Goal: Transaction & Acquisition: Subscribe to service/newsletter

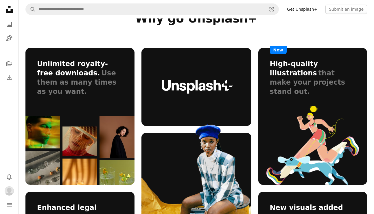
scroll to position [30, 0]
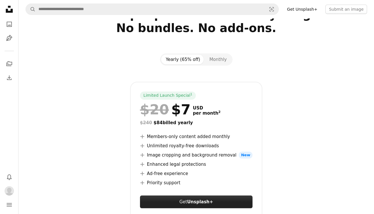
click at [191, 203] on strong "Unsplash+" at bounding box center [200, 201] width 26 height 5
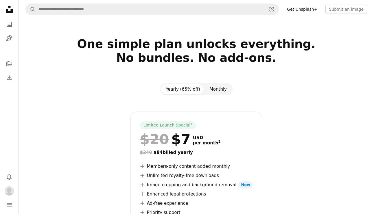
click at [217, 89] on button "Monthly" at bounding box center [218, 89] width 27 height 10
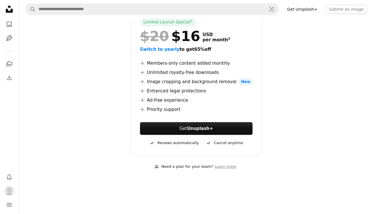
scroll to position [115, 0]
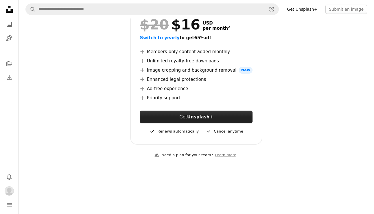
click at [207, 116] on strong "Unsplash+" at bounding box center [200, 116] width 26 height 5
